Goal: Transaction & Acquisition: Purchase product/service

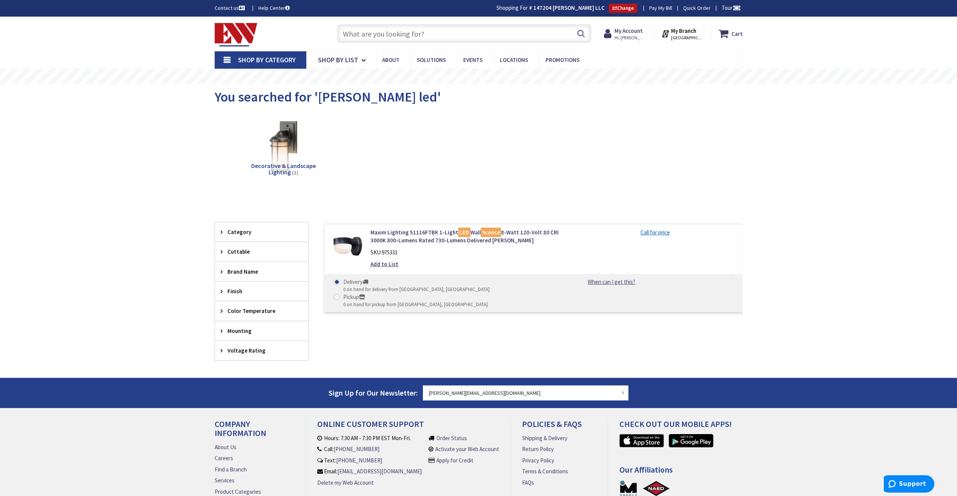
click at [558, 171] on div "Decorative & Landscape Lighting (1)" at bounding box center [479, 152] width 502 height 81
click at [245, 39] on img at bounding box center [236, 34] width 43 height 23
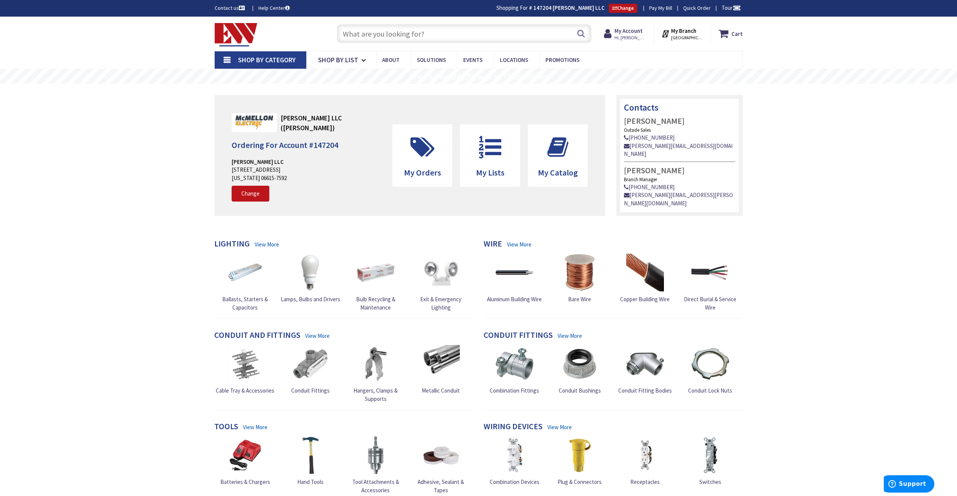
click at [376, 29] on input "text" at bounding box center [464, 33] width 255 height 19
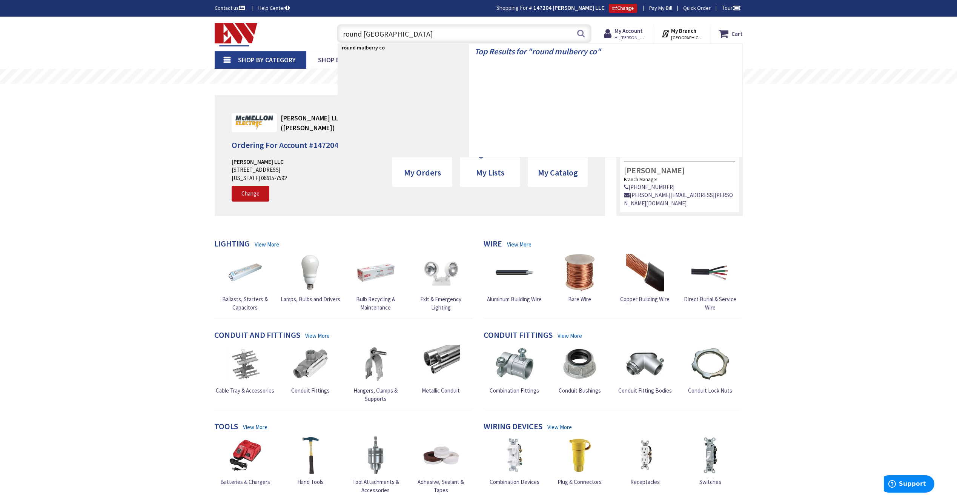
type input "round mulberry cover"
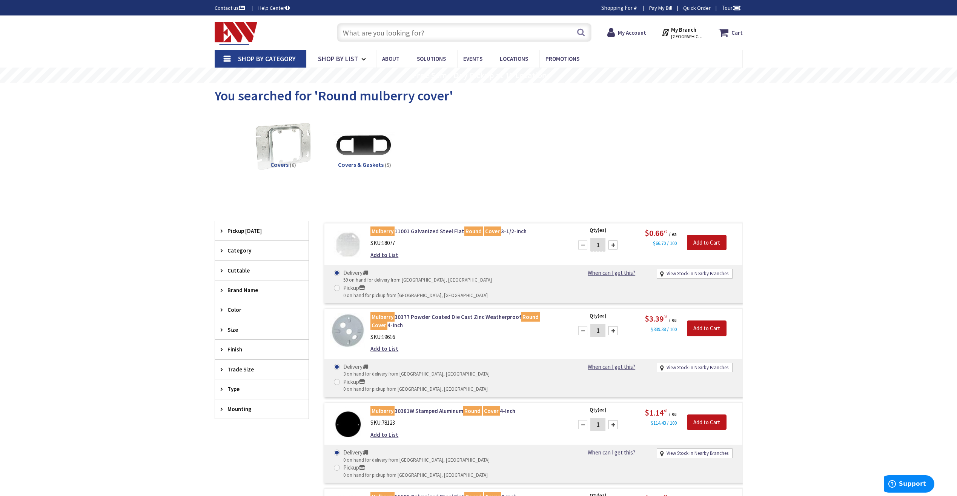
click at [433, 26] on input "text" at bounding box center [464, 32] width 255 height 19
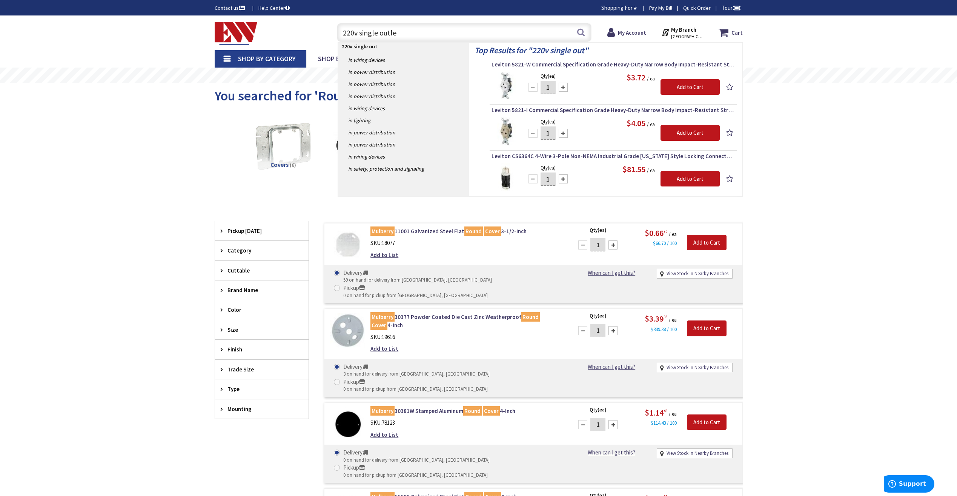
type input "220v single outlet"
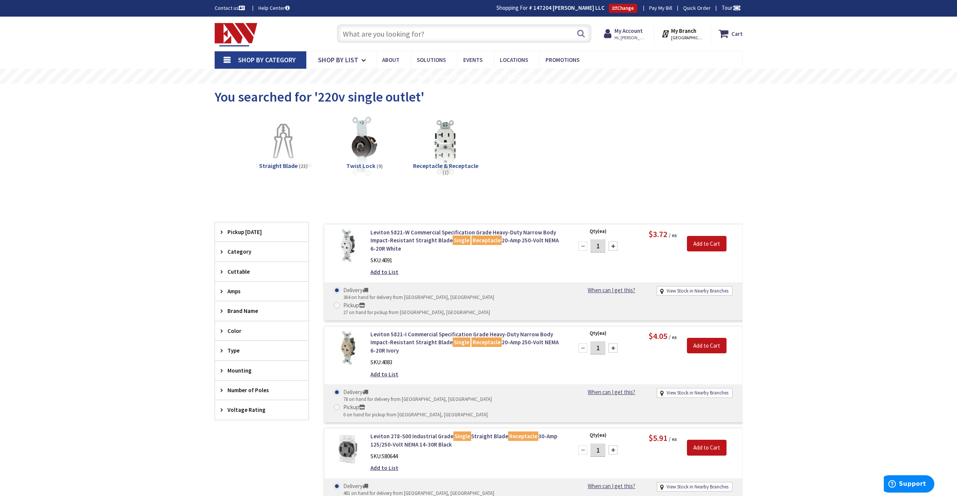
drag, startPoint x: 369, startPoint y: 37, endPoint x: 376, endPoint y: 35, distance: 7.2
click at [369, 38] on input "text" at bounding box center [464, 33] width 255 height 19
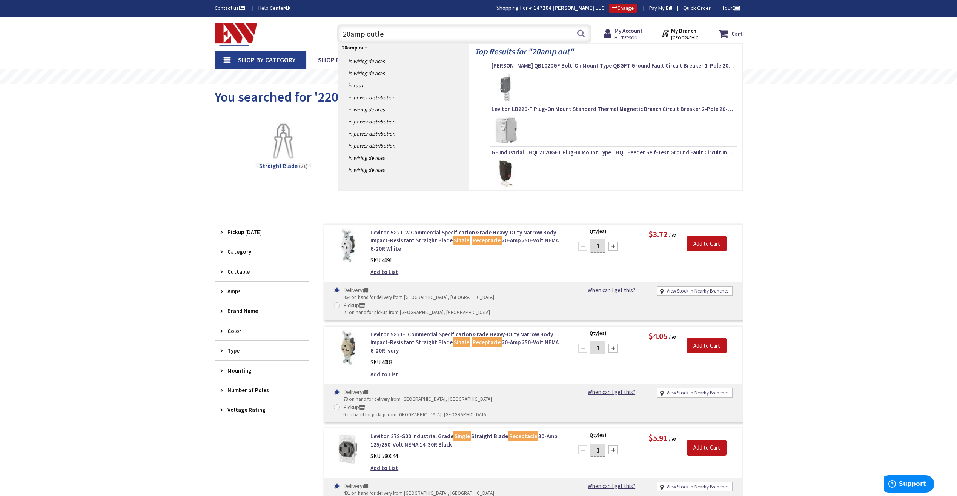
type input "20amp outlet"
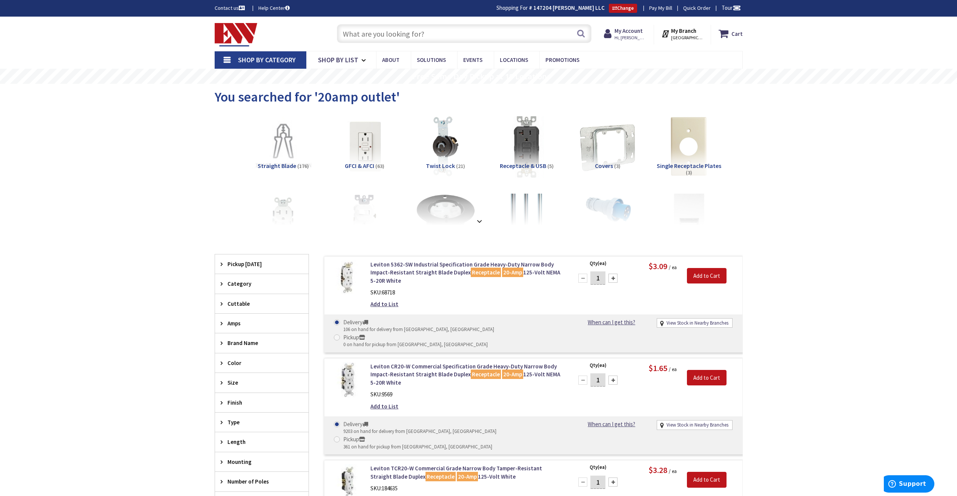
click at [559, 38] on input "text" at bounding box center [464, 33] width 255 height 19
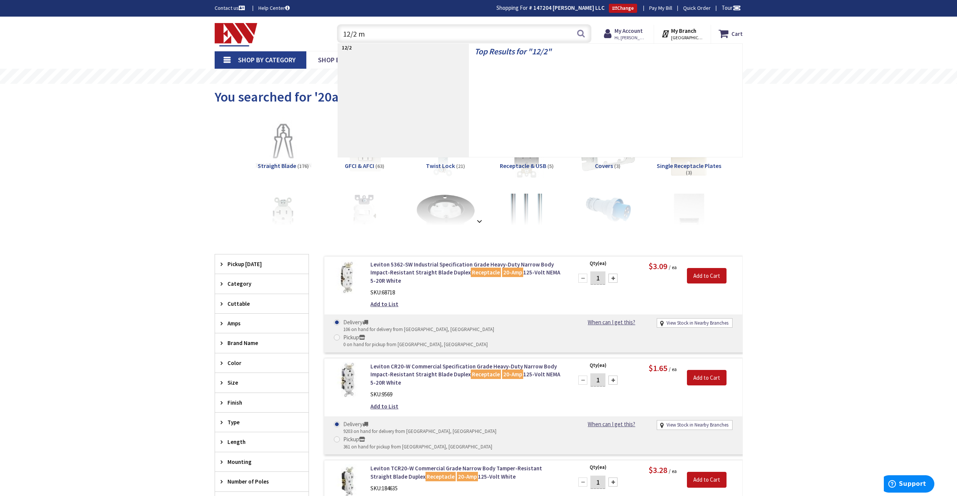
type input "12/2 mc"
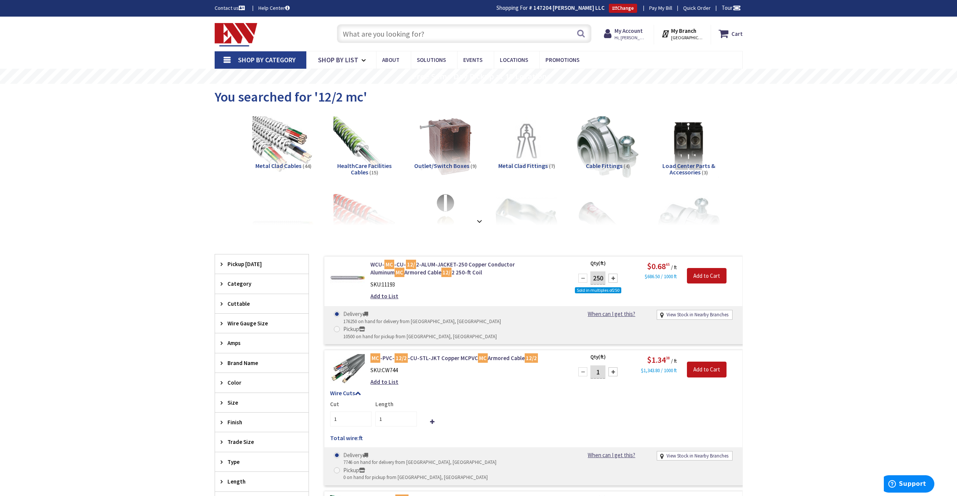
click at [575, 36] on input "text" at bounding box center [464, 33] width 255 height 19
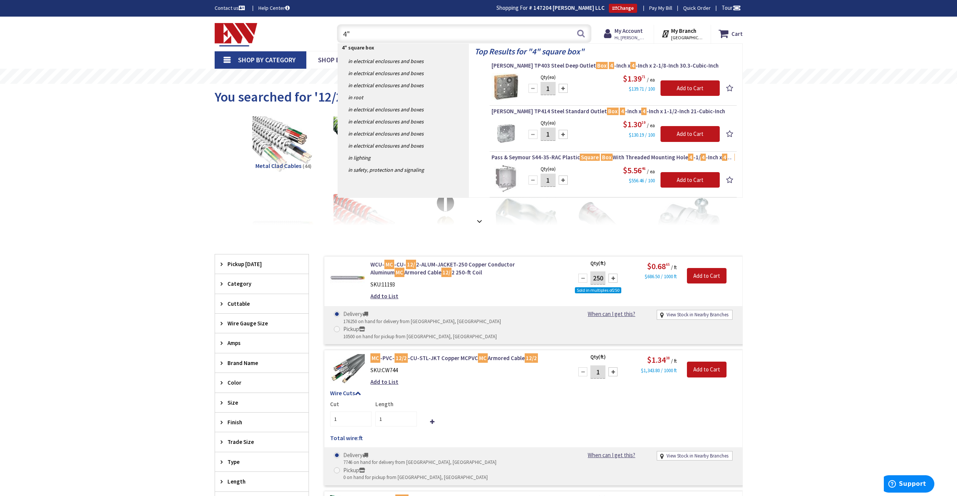
type input "4"
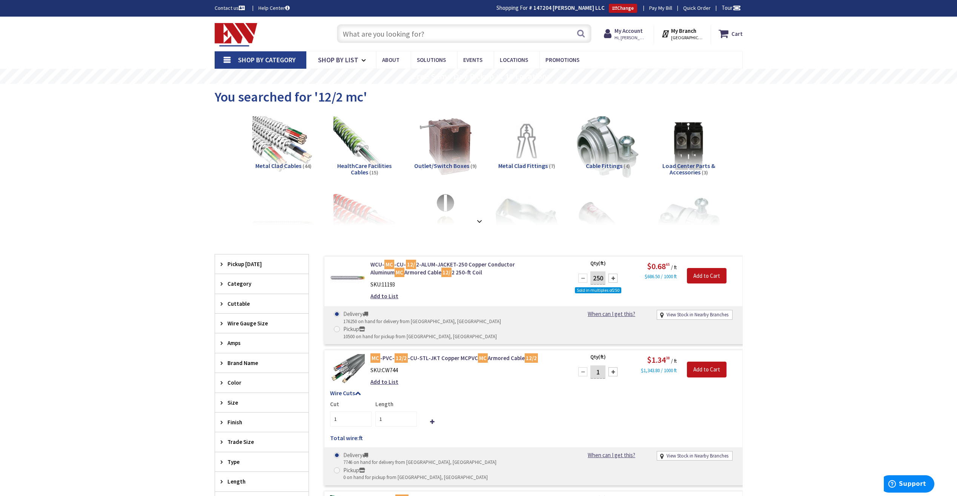
click at [514, 24] on input "text" at bounding box center [464, 33] width 255 height 19
type input "mc conn"
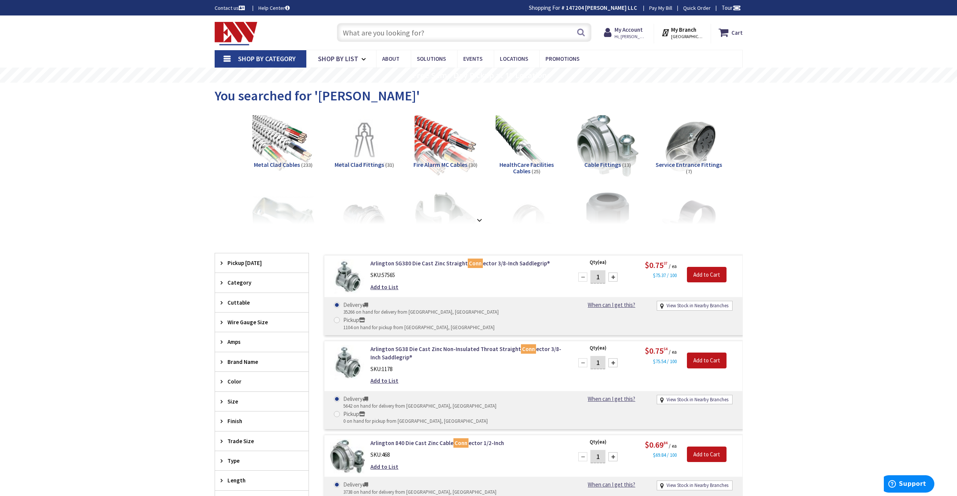
drag, startPoint x: 0, startPoint y: 0, endPoint x: 528, endPoint y: 25, distance: 528.8
click at [528, 25] on input "text" at bounding box center [464, 32] width 255 height 19
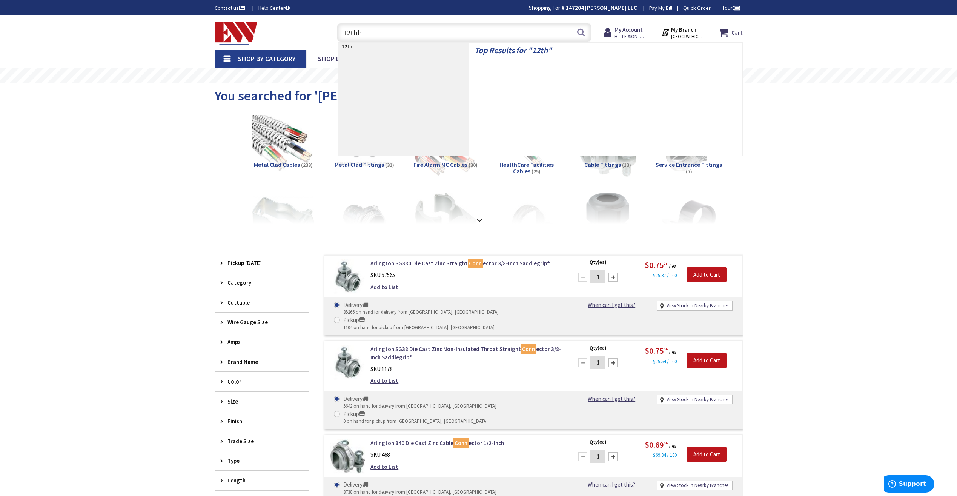
type input "12thhn"
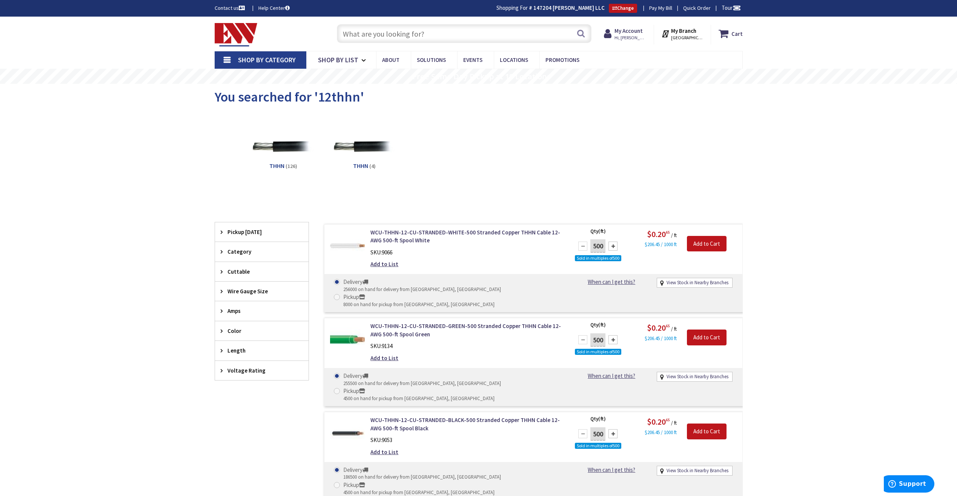
click at [452, 28] on input "text" at bounding box center [464, 33] width 255 height 19
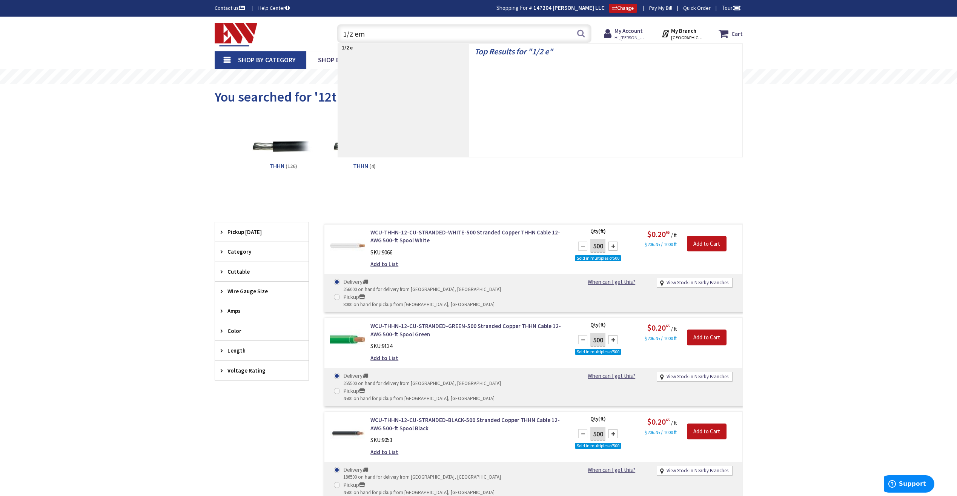
type input "1/2 emt"
